Goal: Task Accomplishment & Management: Manage account settings

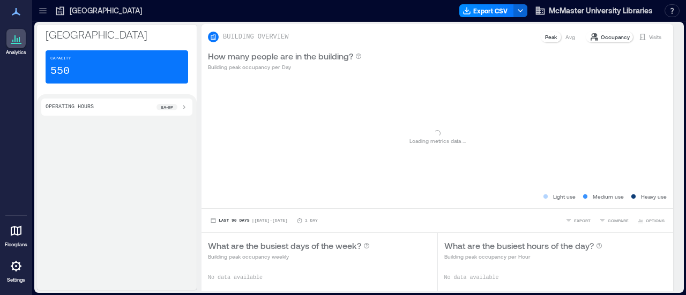
click at [46, 12] on icon at bounding box center [43, 10] width 11 height 11
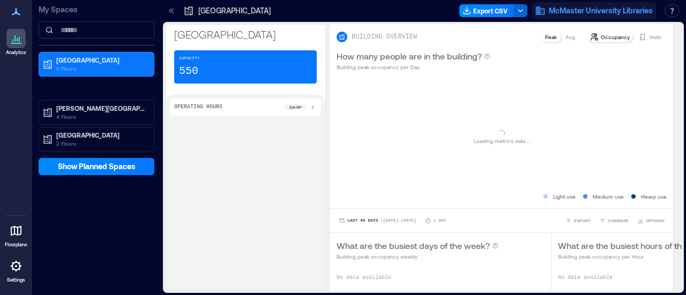
click at [553, 9] on span "McMaster University Libraries" at bounding box center [601, 10] width 104 height 11
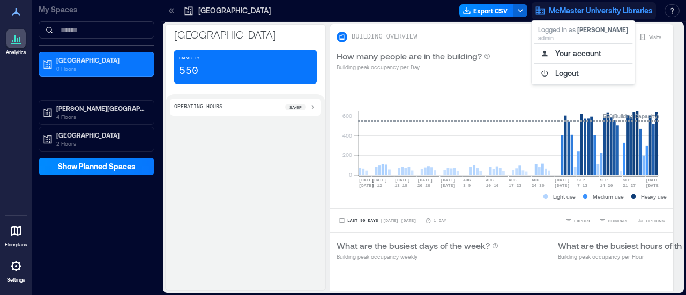
click at [12, 271] on icon at bounding box center [16, 266] width 13 height 13
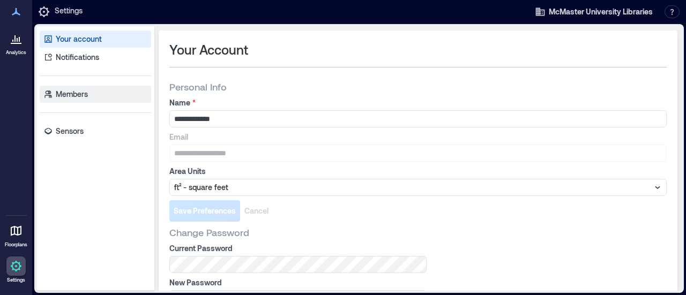
click at [72, 95] on p "Members" at bounding box center [72, 94] width 32 height 11
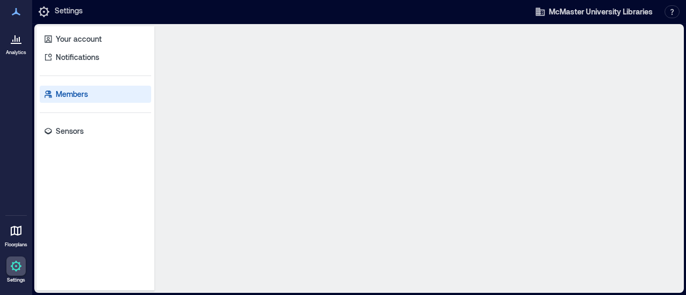
click at [72, 95] on p "Members" at bounding box center [72, 94] width 32 height 11
click at [76, 93] on p "Members" at bounding box center [72, 94] width 32 height 11
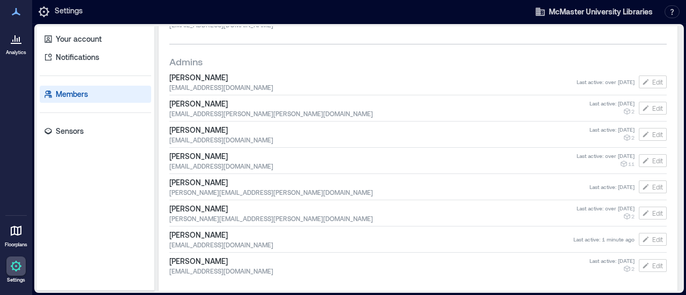
scroll to position [270, 0]
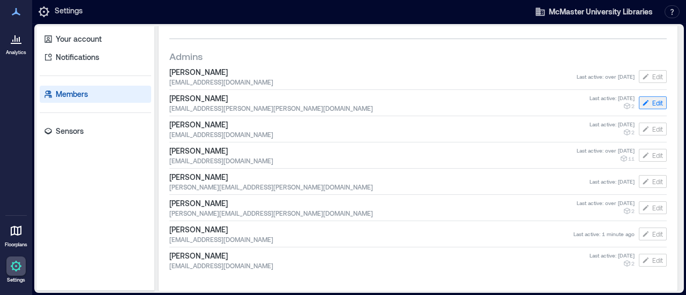
click at [652, 101] on span "Edit" at bounding box center [657, 103] width 11 height 9
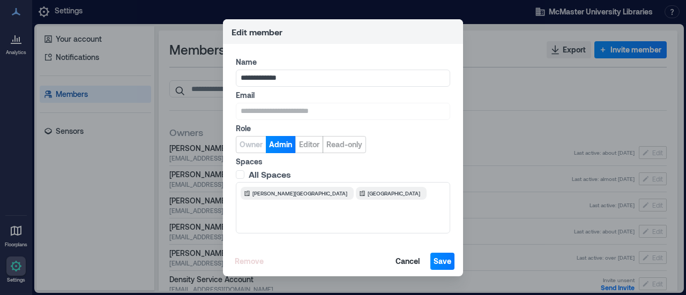
click at [238, 175] on span at bounding box center [240, 174] width 9 height 9
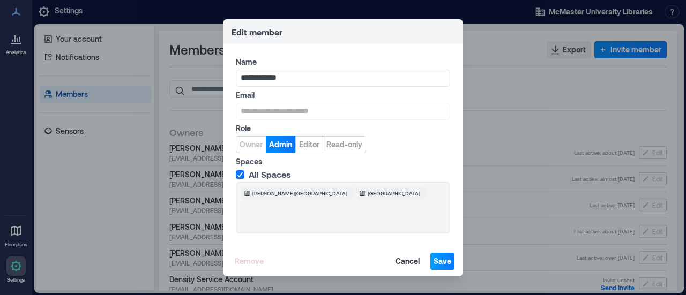
click at [436, 266] on span "Save" at bounding box center [442, 261] width 18 height 11
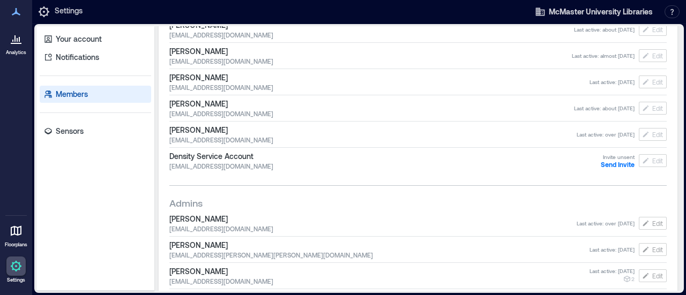
scroll to position [270, 0]
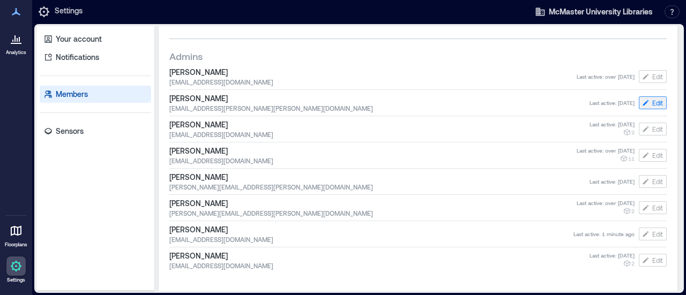
click at [652, 103] on span "Edit" at bounding box center [657, 103] width 11 height 9
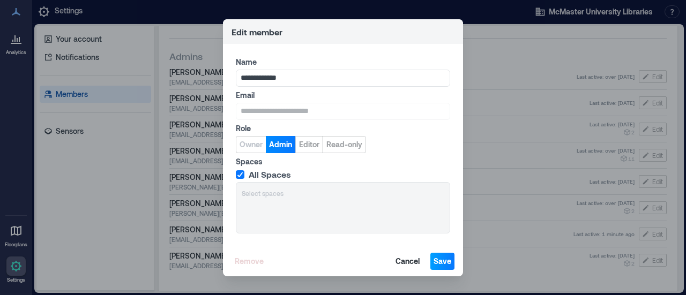
click at [444, 261] on span "Save" at bounding box center [442, 261] width 18 height 11
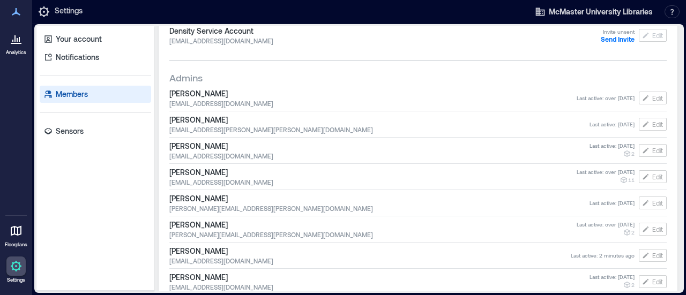
scroll to position [241, 0]
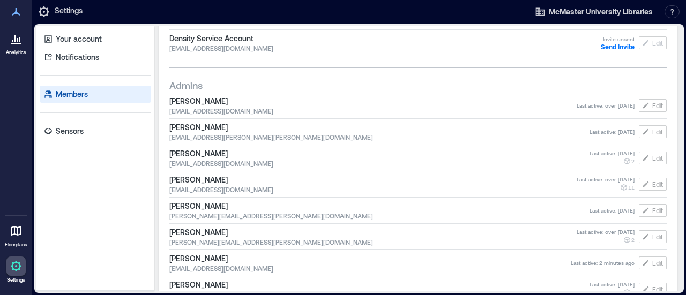
click at [403, 269] on span "[EMAIL_ADDRESS][DOMAIN_NAME]" at bounding box center [369, 268] width 401 height 9
click at [642, 265] on icon "button" at bounding box center [645, 263] width 9 height 9
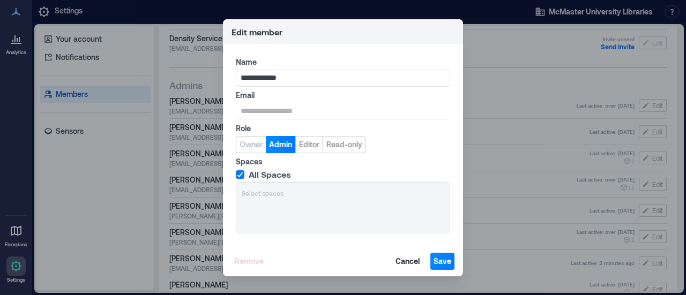
click at [259, 156] on label "Spaces" at bounding box center [342, 161] width 212 height 11
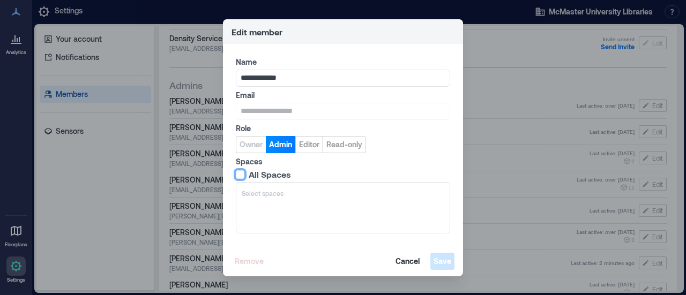
click at [245, 174] on label "All Spaces" at bounding box center [342, 174] width 212 height 11
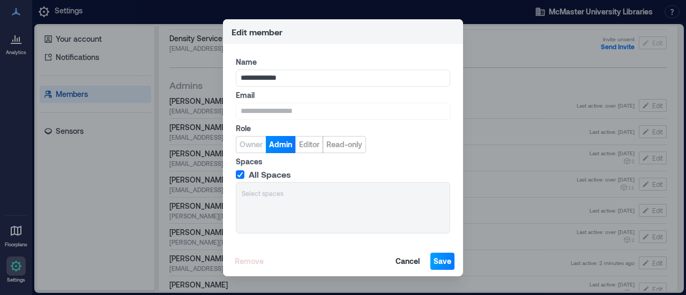
click at [443, 263] on span "Save" at bounding box center [442, 261] width 18 height 11
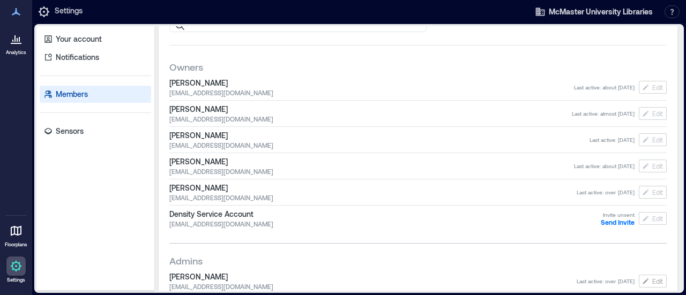
scroll to position [65, 0]
click at [594, 167] on span "Last active : about [DATE]" at bounding box center [604, 166] width 61 height 8
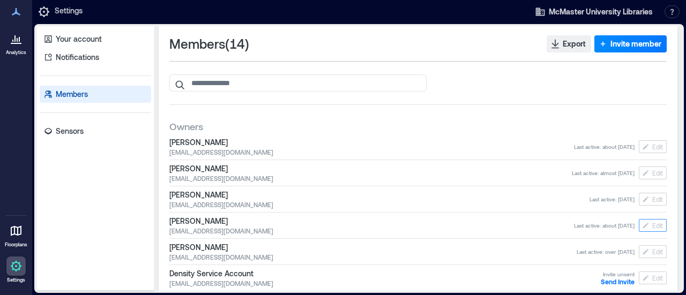
scroll to position [0, 0]
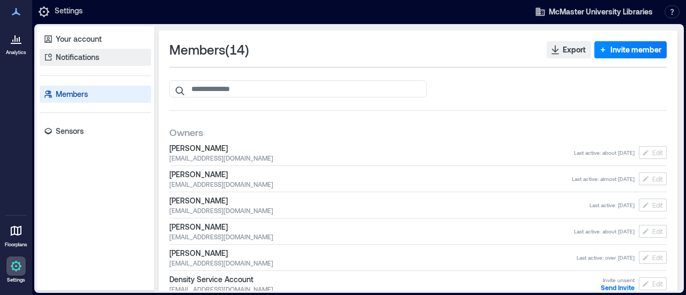
click at [66, 57] on p "Notifications" at bounding box center [77, 57] width 43 height 11
